Goal: Transaction & Acquisition: Purchase product/service

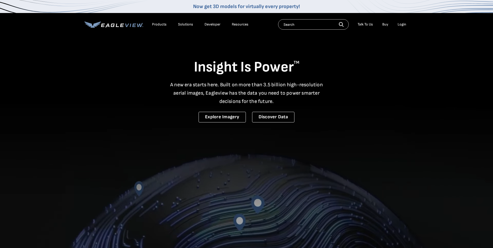
click at [400, 23] on div "Login" at bounding box center [402, 24] width 9 height 5
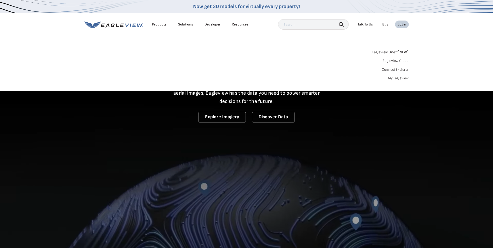
click at [398, 78] on link "MyEagleview" at bounding box center [398, 78] width 21 height 5
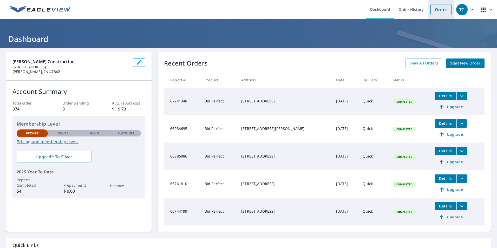
click at [440, 10] on link "Order" at bounding box center [440, 9] width 21 height 11
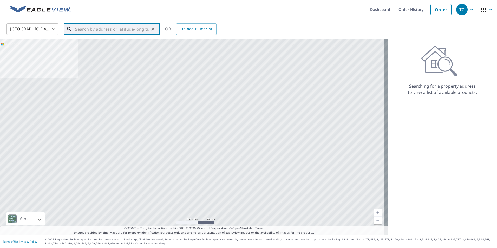
click at [134, 30] on input "text" at bounding box center [112, 29] width 74 height 15
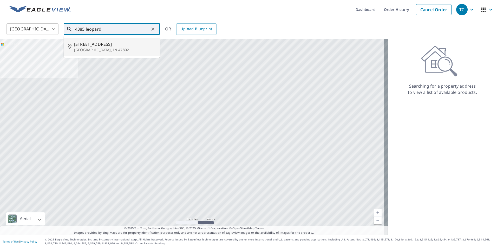
click at [104, 43] on span "[STREET_ADDRESS]" at bounding box center [115, 44] width 82 height 6
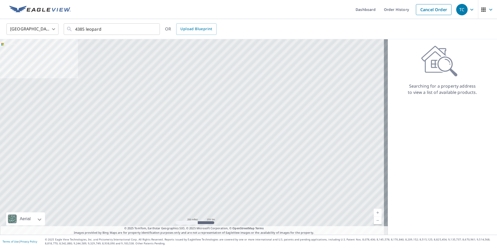
type input "[STREET_ADDRESS]"
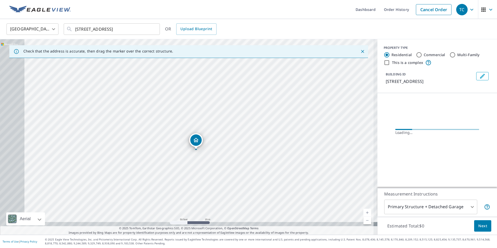
drag, startPoint x: 171, startPoint y: 161, endPoint x: 219, endPoint y: 126, distance: 59.8
click at [220, 126] on div "[STREET_ADDRESS]" at bounding box center [188, 136] width 377 height 195
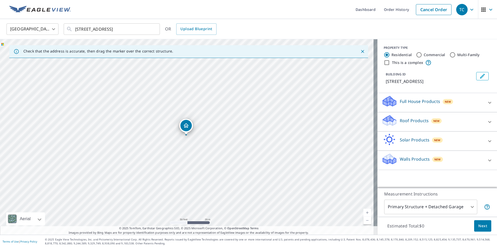
click at [400, 122] on p "Roof Products" at bounding box center [414, 120] width 29 height 6
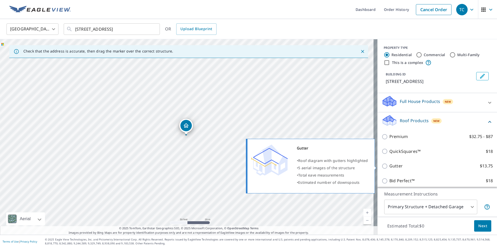
click at [389, 165] on p "Gutter" at bounding box center [395, 166] width 13 height 6
click at [389, 165] on input "Gutter $13.75" at bounding box center [385, 166] width 8 height 6
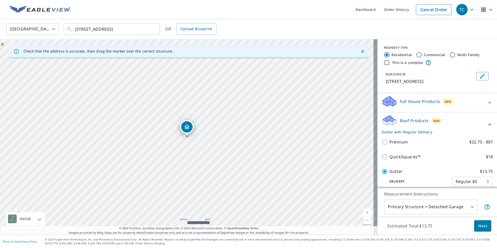
click at [390, 170] on p "Gutter" at bounding box center [395, 171] width 13 height 6
click at [389, 170] on input "Gutter $13.75" at bounding box center [385, 171] width 8 height 6
checkbox input "false"
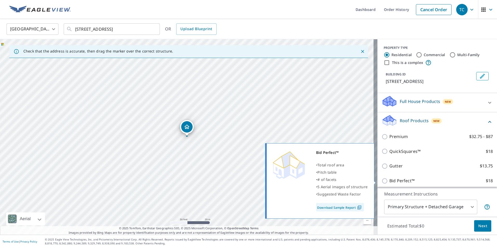
click at [396, 179] on p "Bid Perfect™" at bounding box center [401, 180] width 25 height 6
click at [389, 179] on input "Bid Perfect™ $18" at bounding box center [385, 181] width 8 height 6
checkbox input "true"
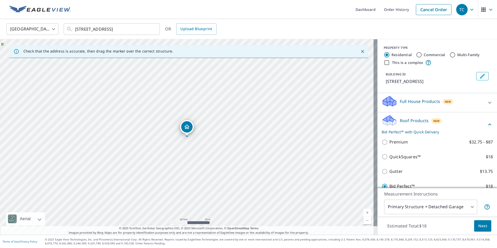
click at [482, 226] on span "Next" at bounding box center [482, 226] width 9 height 6
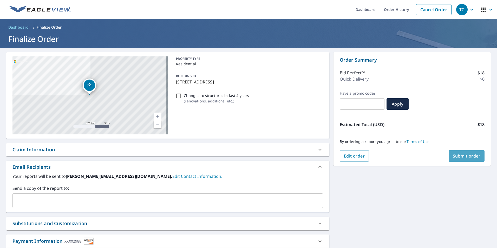
click at [457, 154] on span "Submit order" at bounding box center [467, 156] width 28 height 6
